Goal: Information Seeking & Learning: Compare options

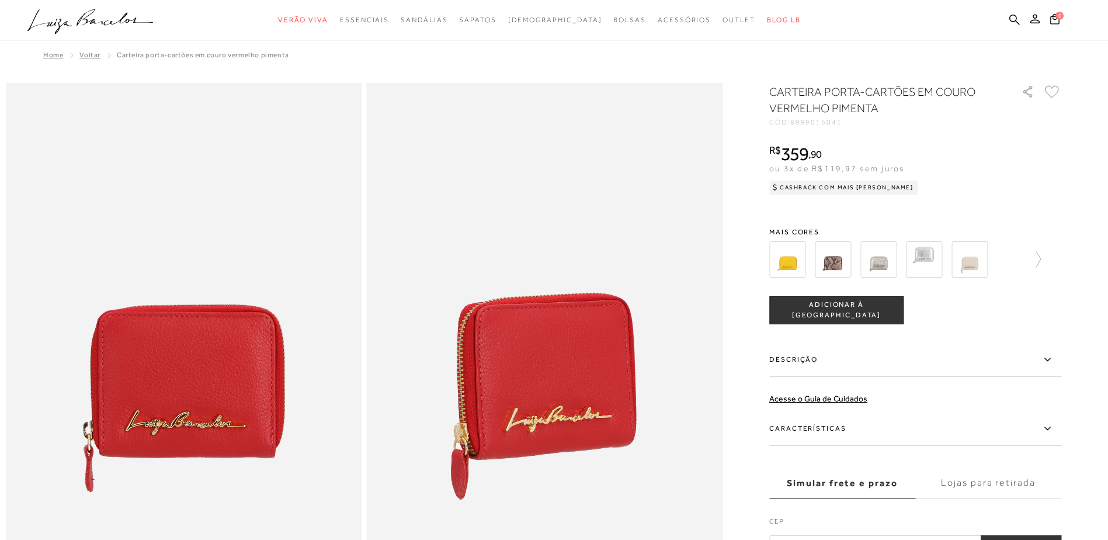
click at [799, 265] on img at bounding box center [787, 259] width 36 height 36
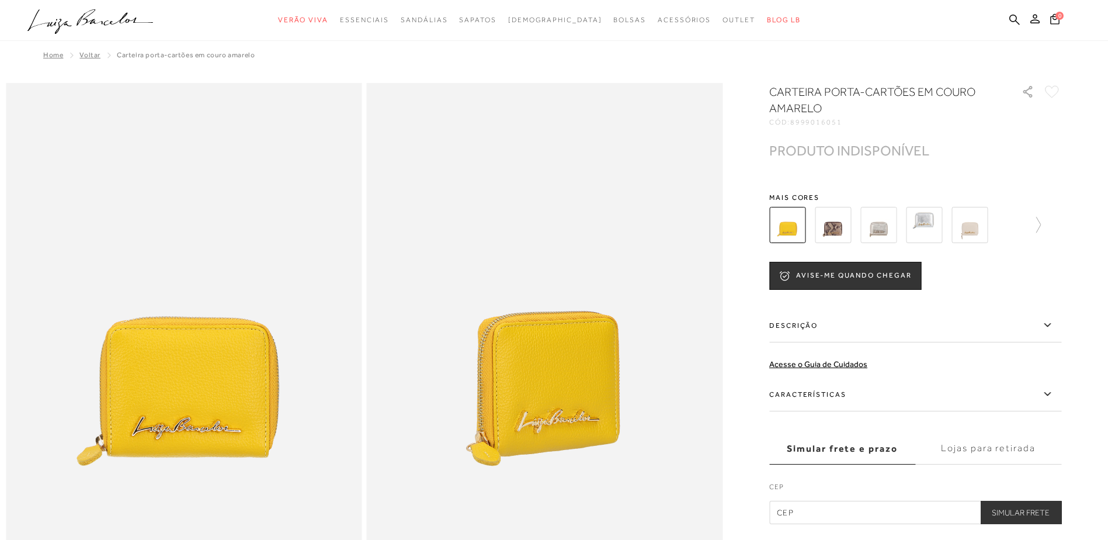
click at [845, 214] on img at bounding box center [833, 225] width 36 height 36
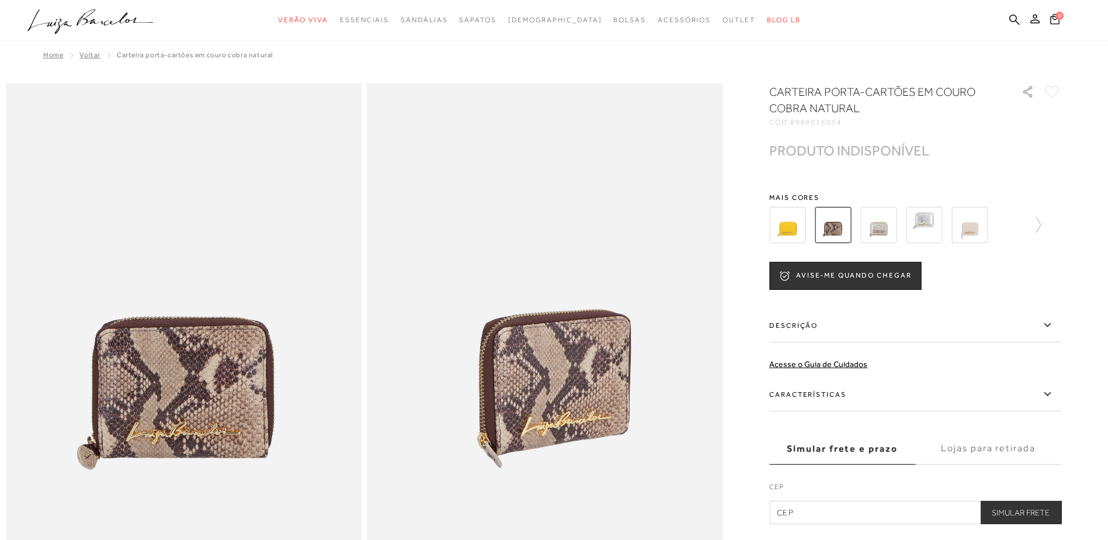
click at [976, 230] on img at bounding box center [970, 225] width 36 height 36
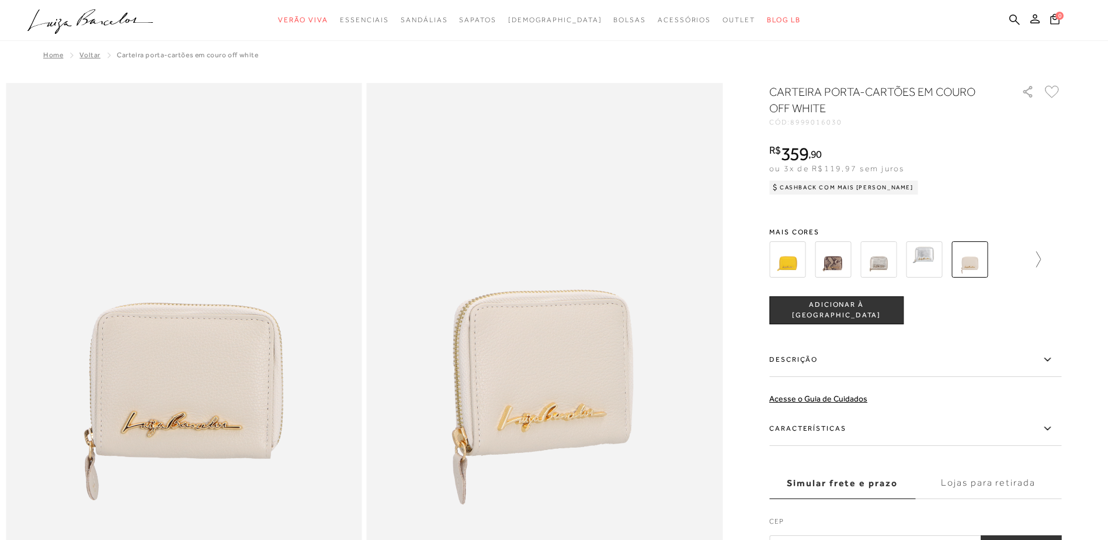
click at [1040, 263] on icon at bounding box center [1033, 259] width 16 height 16
click at [989, 256] on img at bounding box center [990, 259] width 36 height 36
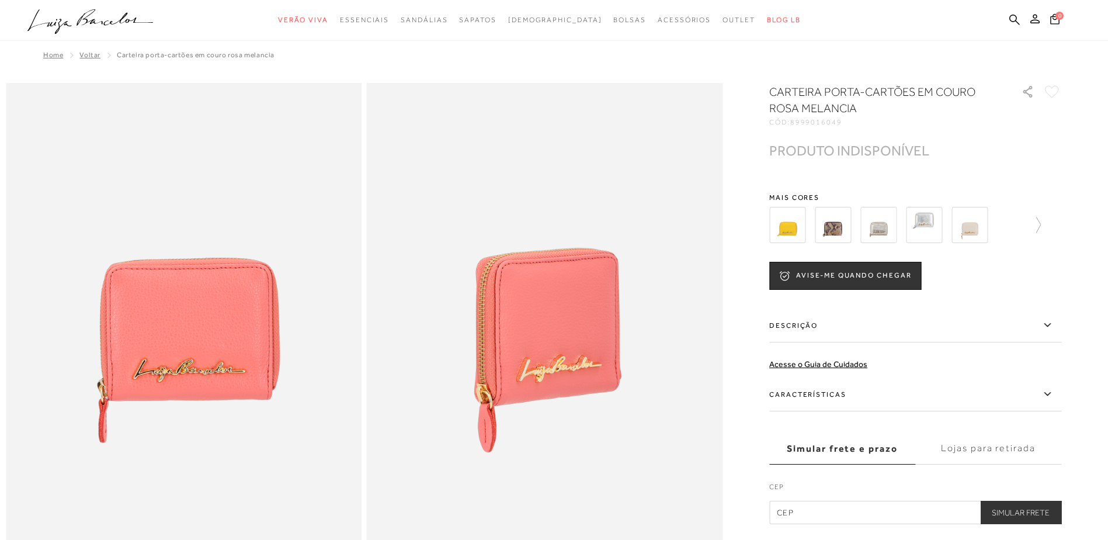
click at [1046, 225] on div at bounding box center [915, 224] width 292 height 43
